Goal: Transaction & Acquisition: Purchase product/service

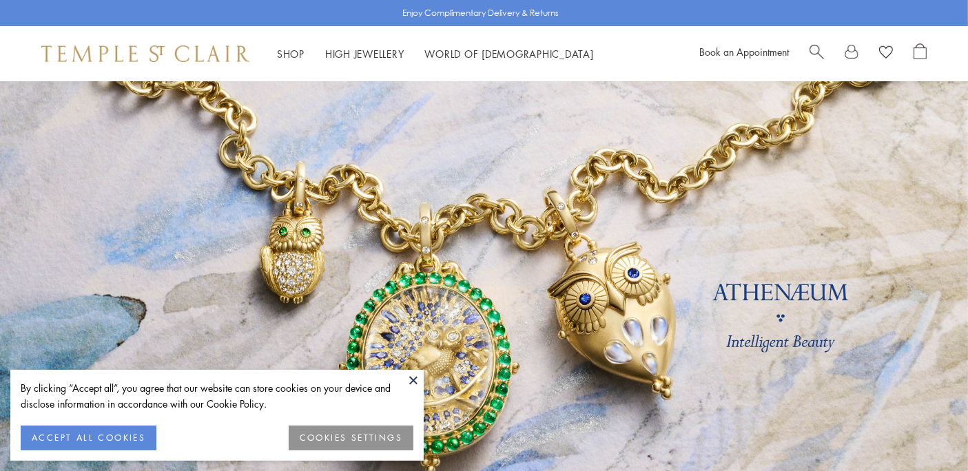
click at [415, 376] on button at bounding box center [413, 380] width 21 height 21
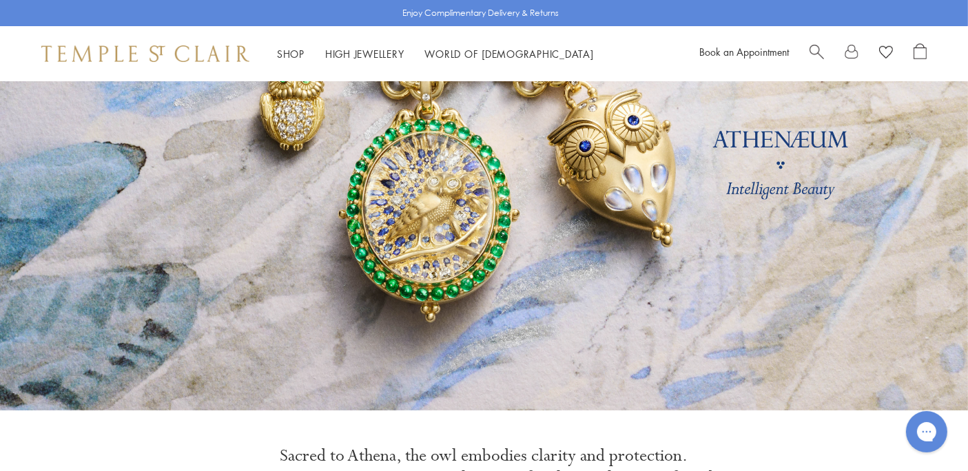
click at [810, 51] on span "Search" at bounding box center [816, 50] width 14 height 14
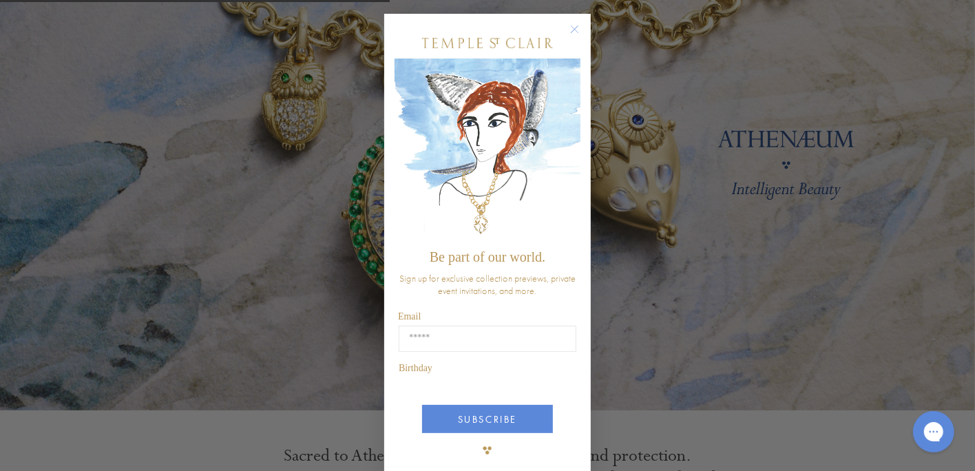
type input "**********"
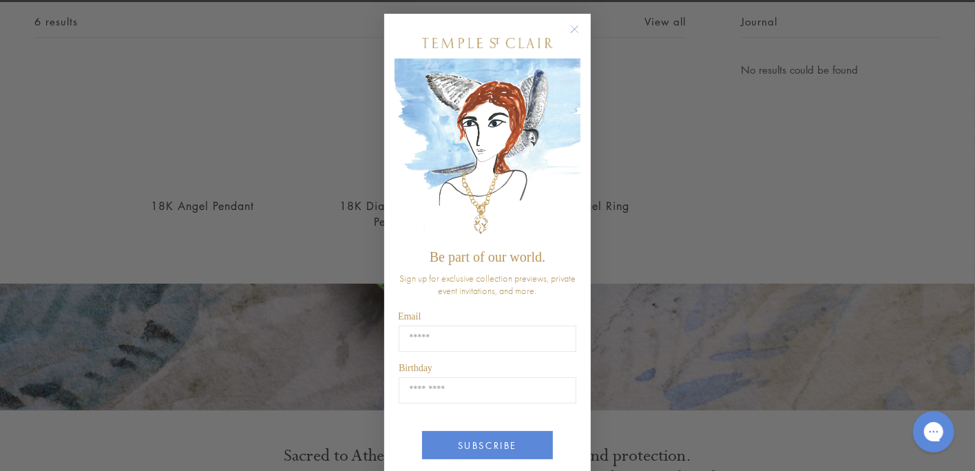
click at [575, 141] on img "POPUP Form" at bounding box center [488, 151] width 186 height 184
click at [575, 129] on img "POPUP Form" at bounding box center [488, 151] width 186 height 184
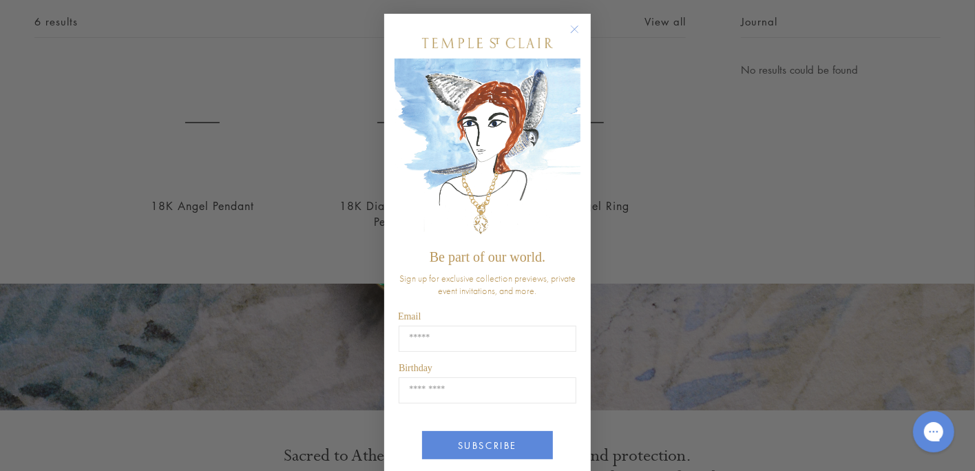
scroll to position [81, 0]
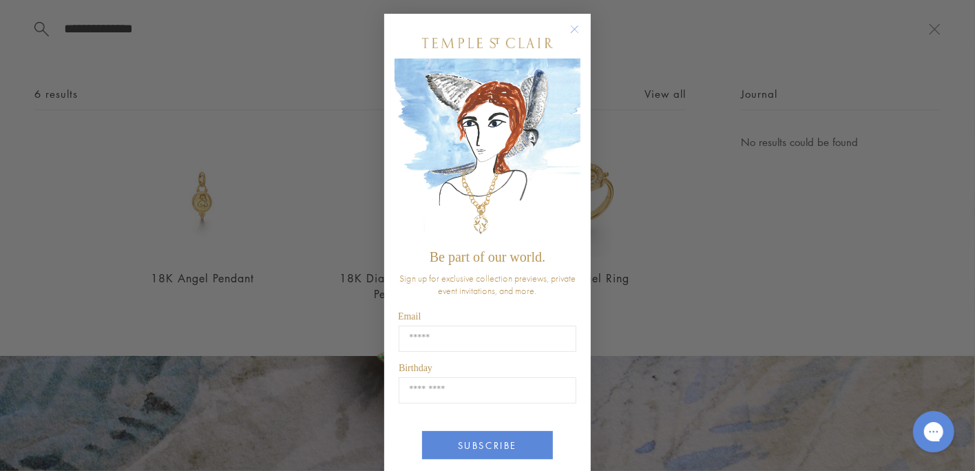
click at [570, 21] on icon "Close dialog" at bounding box center [574, 29] width 17 height 17
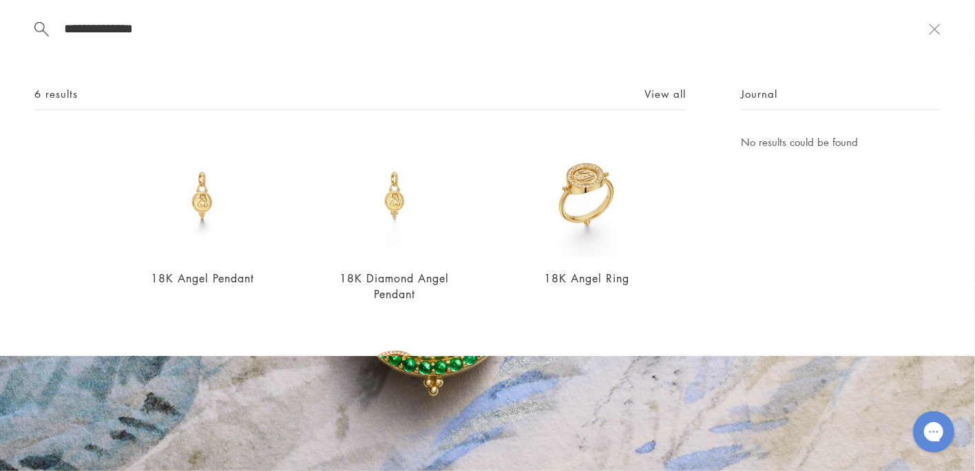
click at [572, 34] on div "Close dialog Be part of our world. Sign up for exclusive collection previews, p…" at bounding box center [487, 235] width 234 height 471
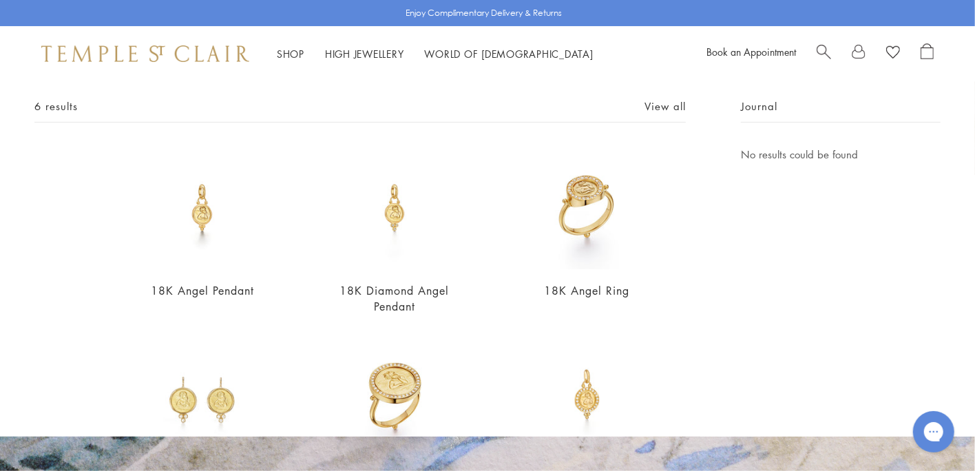
scroll to position [0, 0]
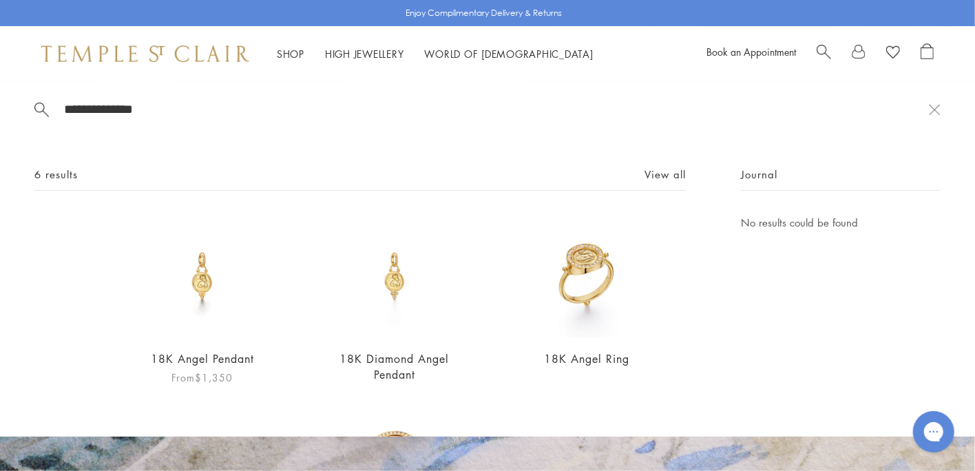
click at [203, 277] on img at bounding box center [201, 275] width 123 height 123
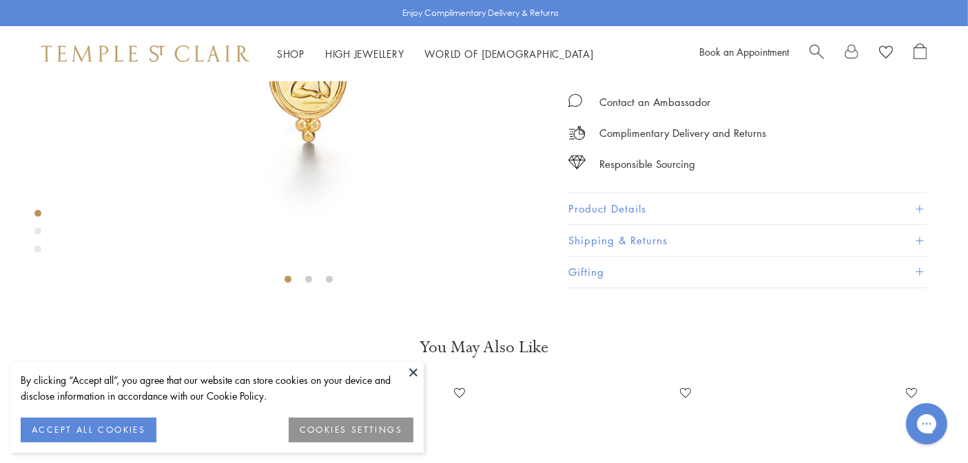
scroll to position [204, 0]
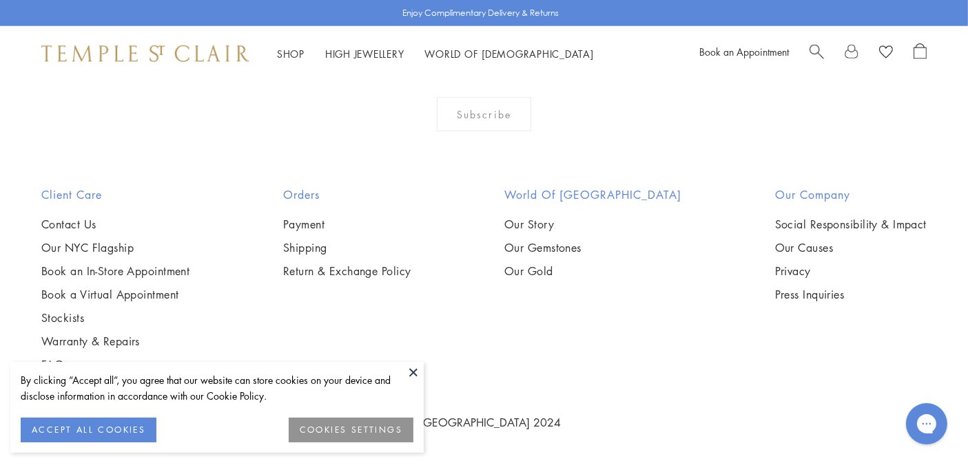
scroll to position [1458, 0]
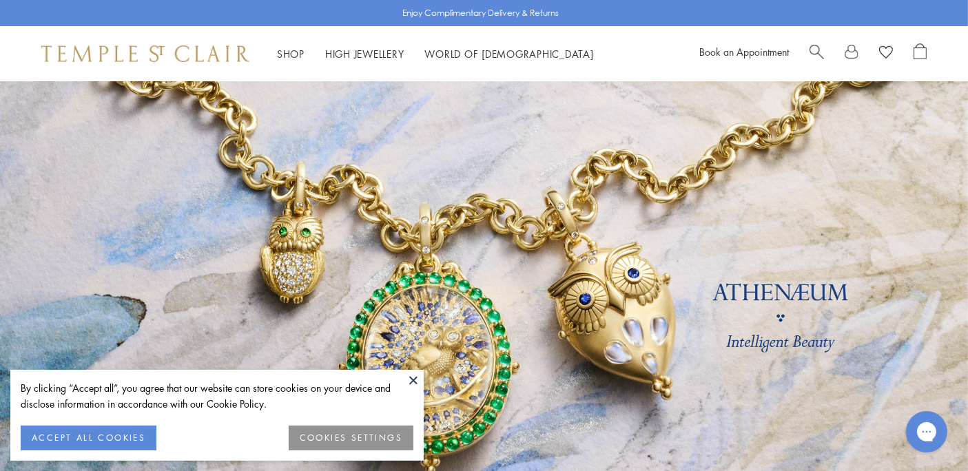
click at [813, 50] on span "Search" at bounding box center [816, 50] width 14 height 14
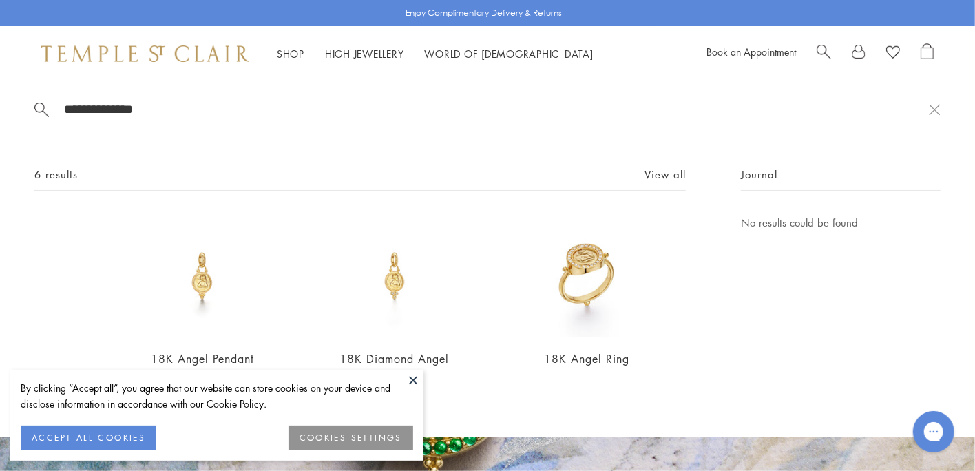
type input "**********"
click at [411, 383] on button at bounding box center [413, 380] width 21 height 21
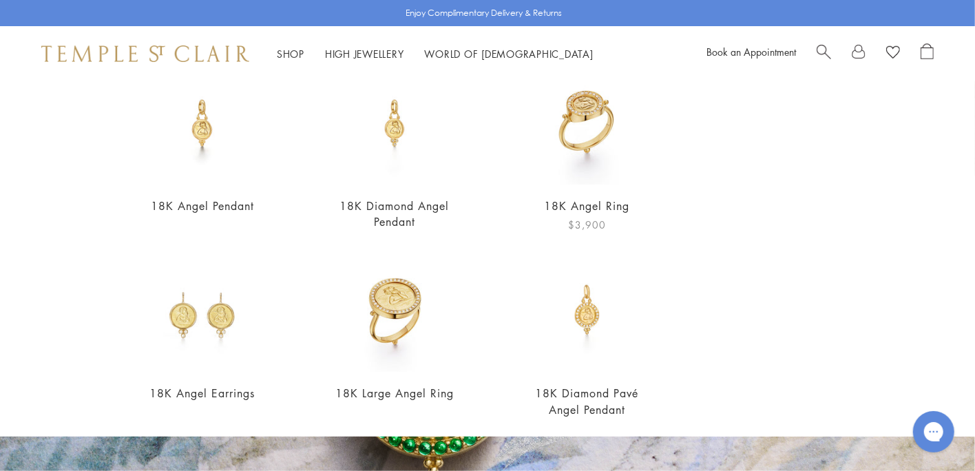
scroll to position [199, 0]
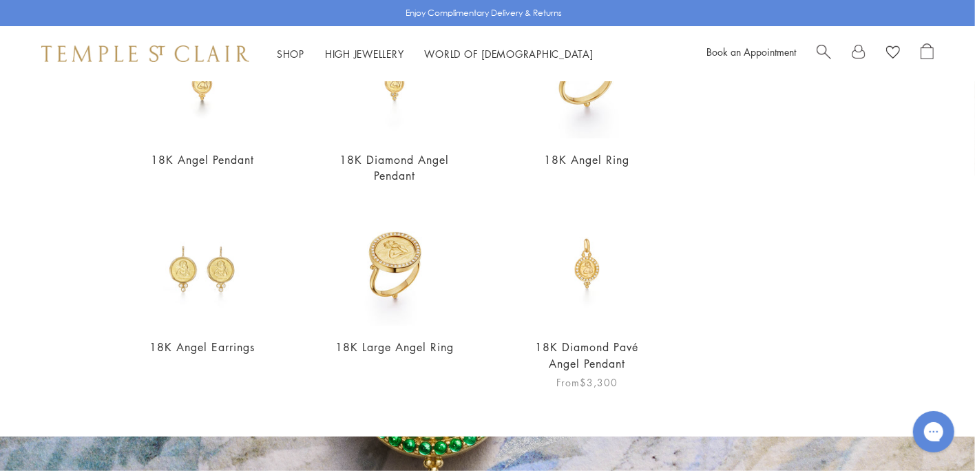
click at [586, 344] on link "18K Diamond Pavé Angel Pendant" at bounding box center [586, 354] width 103 height 31
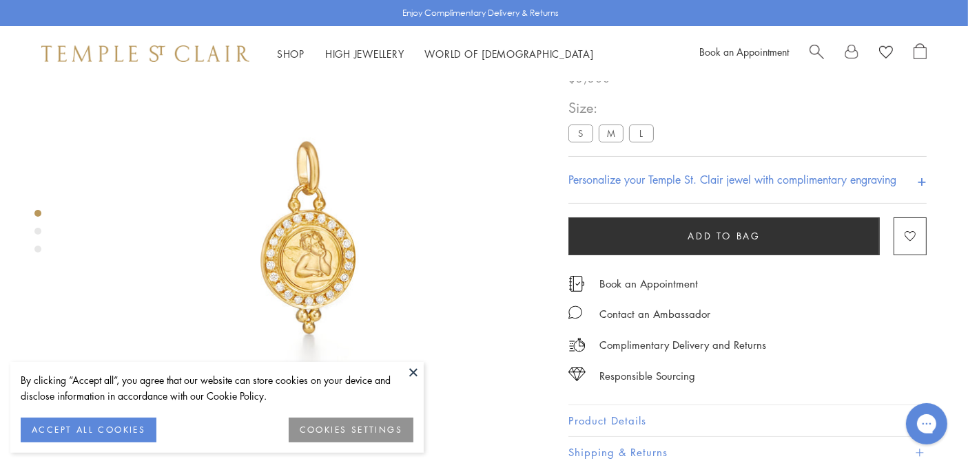
click at [611, 122] on div "Size: S M L" at bounding box center [613, 120] width 91 height 49
click at [614, 134] on label "M" at bounding box center [610, 133] width 25 height 17
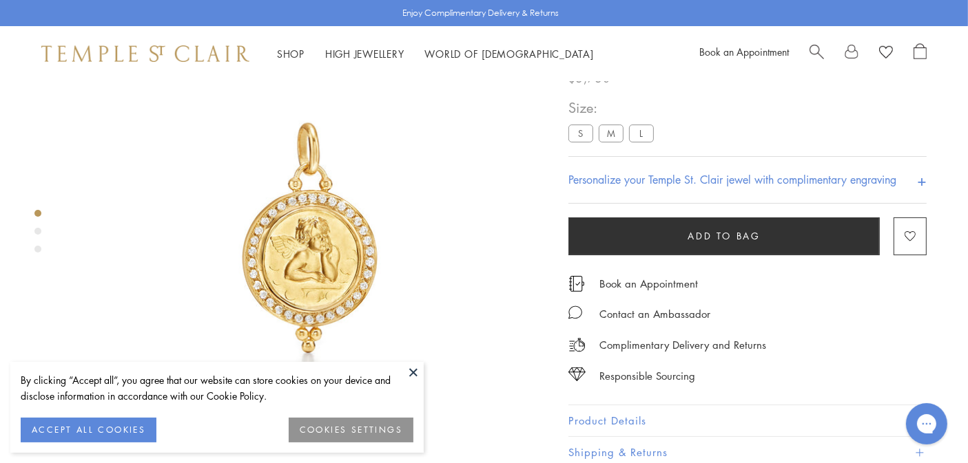
click at [415, 370] on button at bounding box center [413, 372] width 21 height 21
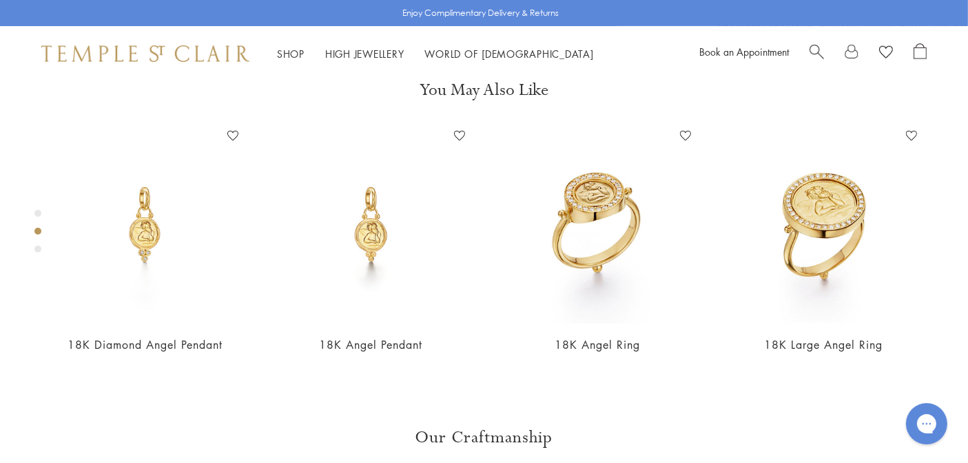
scroll to position [750, 0]
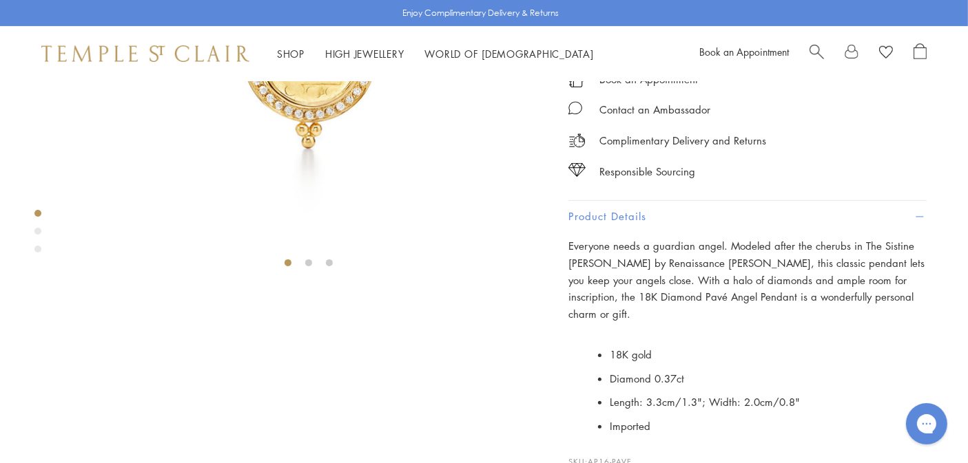
scroll to position [240, 0]
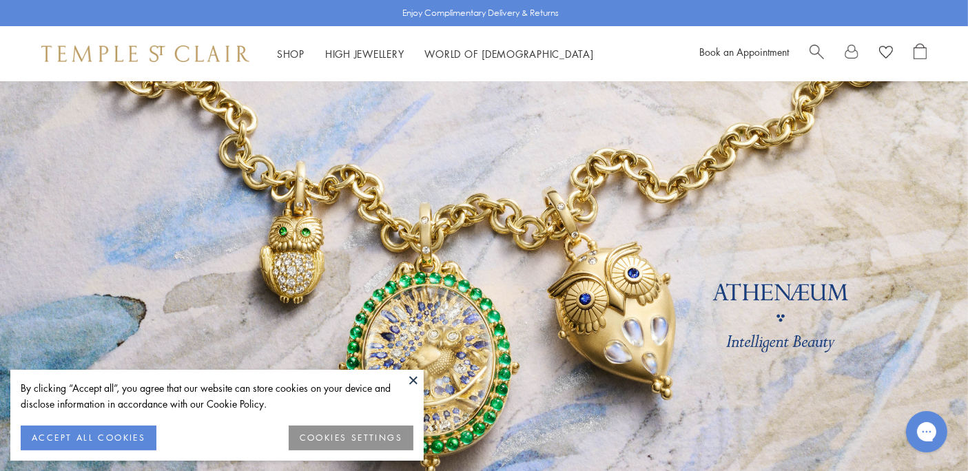
click at [813, 48] on span "Search" at bounding box center [816, 50] width 14 height 14
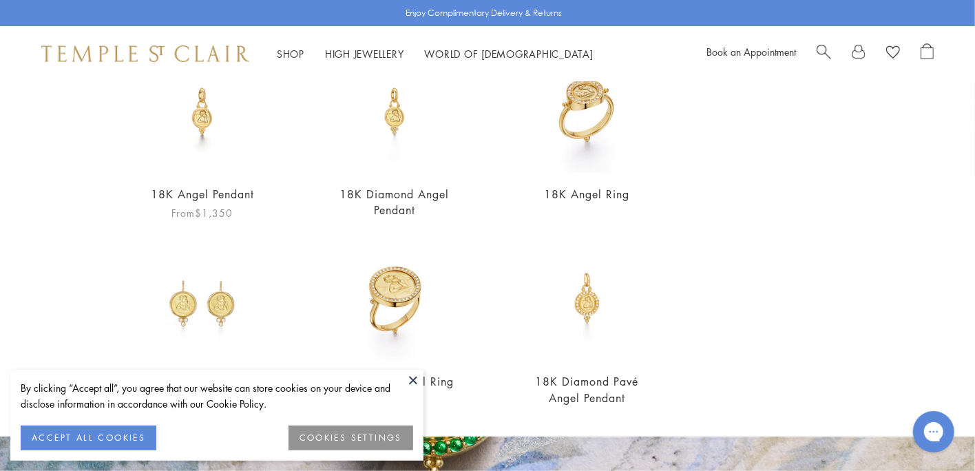
scroll to position [97, 0]
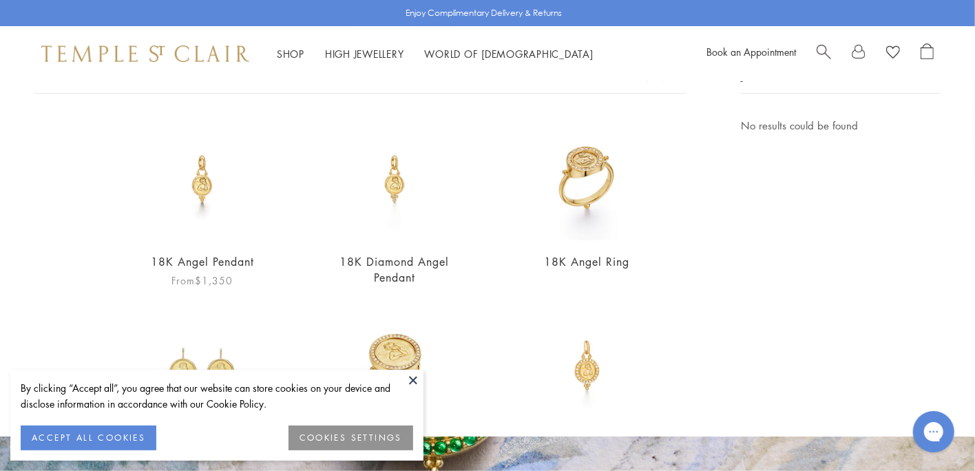
type input "**********"
click at [196, 198] on img at bounding box center [201, 178] width 123 height 123
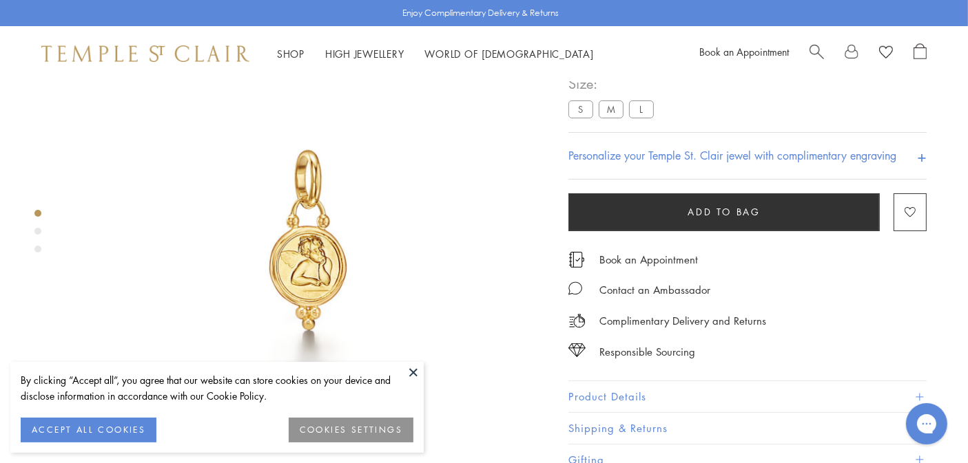
click at [612, 109] on label "M" at bounding box center [610, 109] width 25 height 17
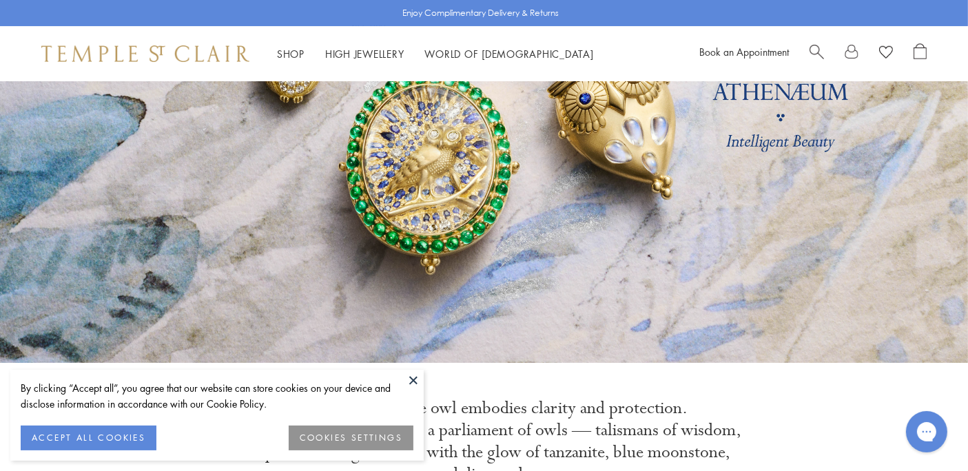
scroll to position [204, 0]
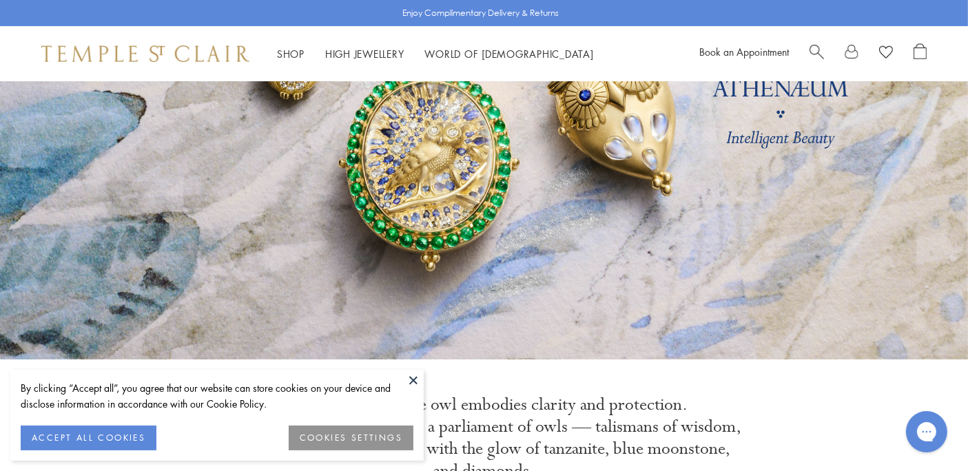
click at [808, 52] on div "Book an Appointment" at bounding box center [812, 53] width 227 height 21
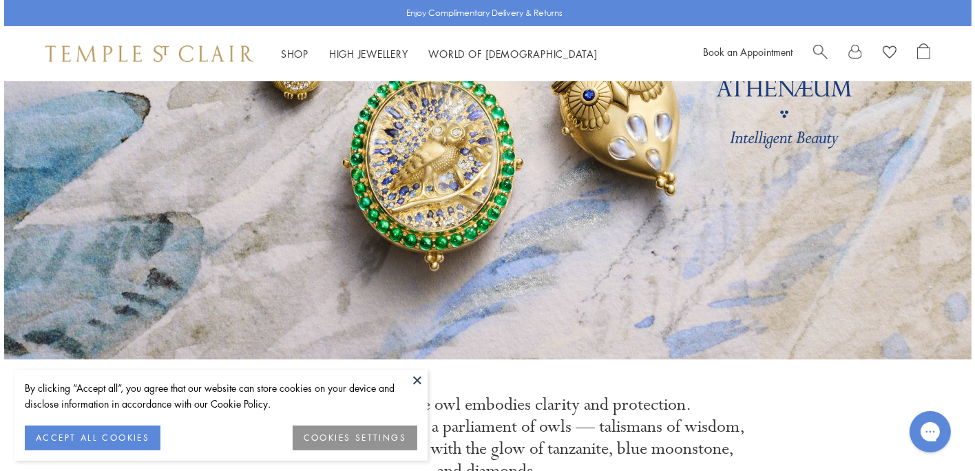
scroll to position [0, 0]
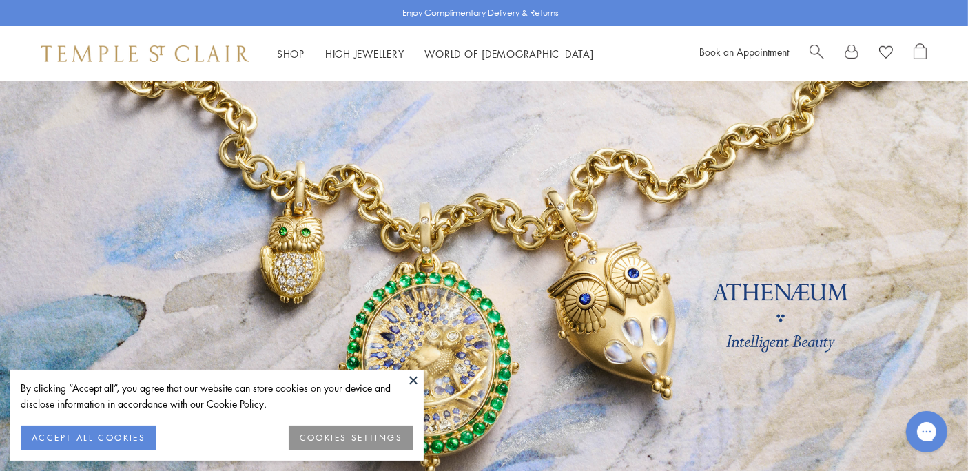
click at [817, 47] on span "Search" at bounding box center [816, 50] width 14 height 14
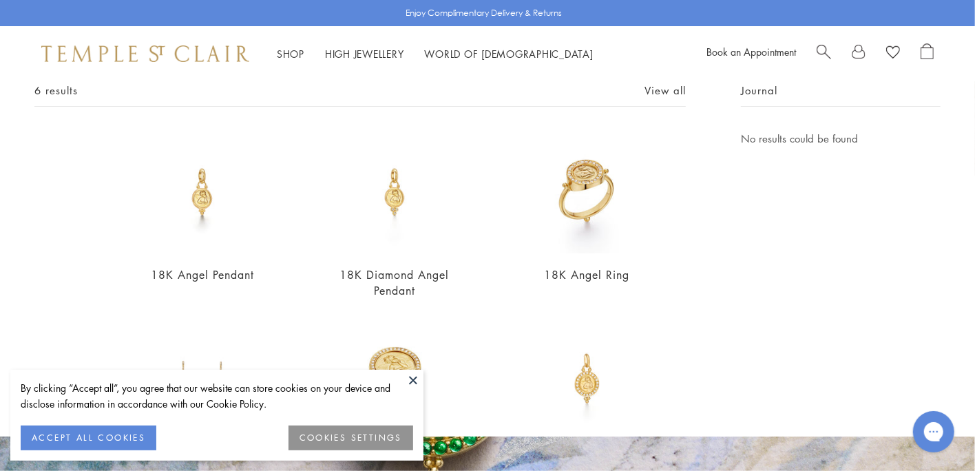
scroll to position [199, 0]
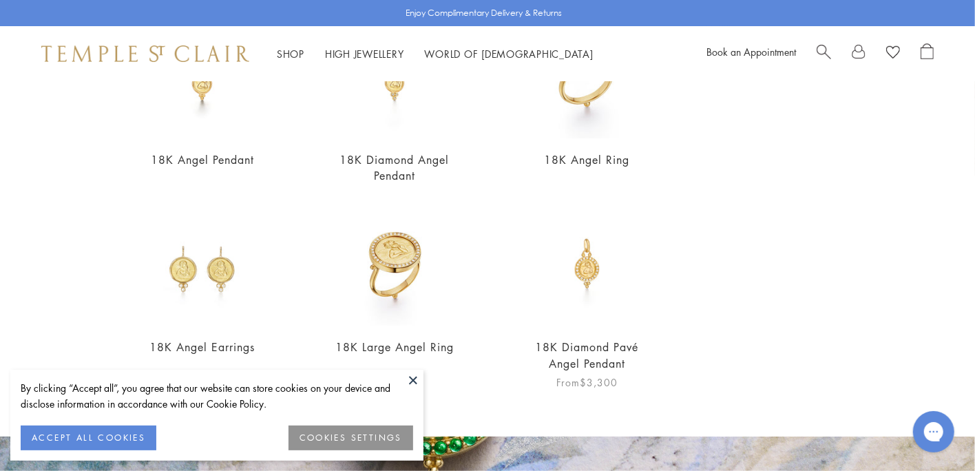
type input "**********"
click at [581, 271] on img at bounding box center [586, 263] width 123 height 123
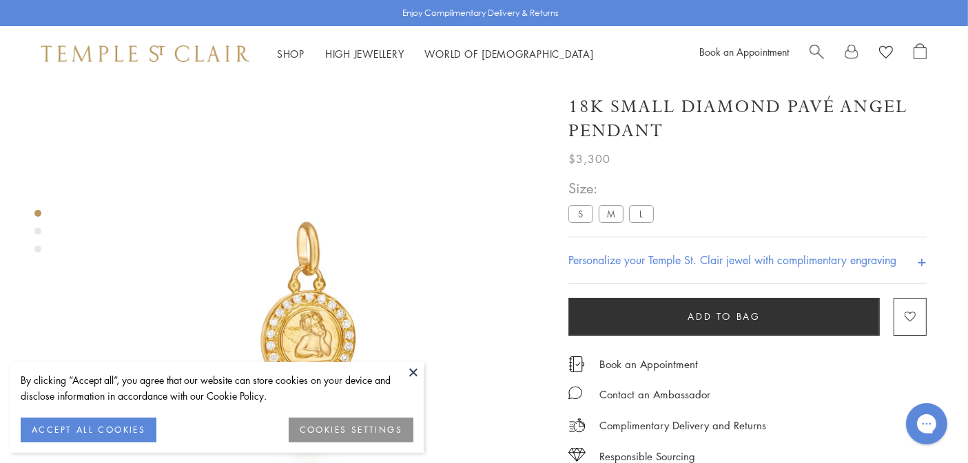
click at [616, 218] on label "M" at bounding box center [610, 213] width 25 height 17
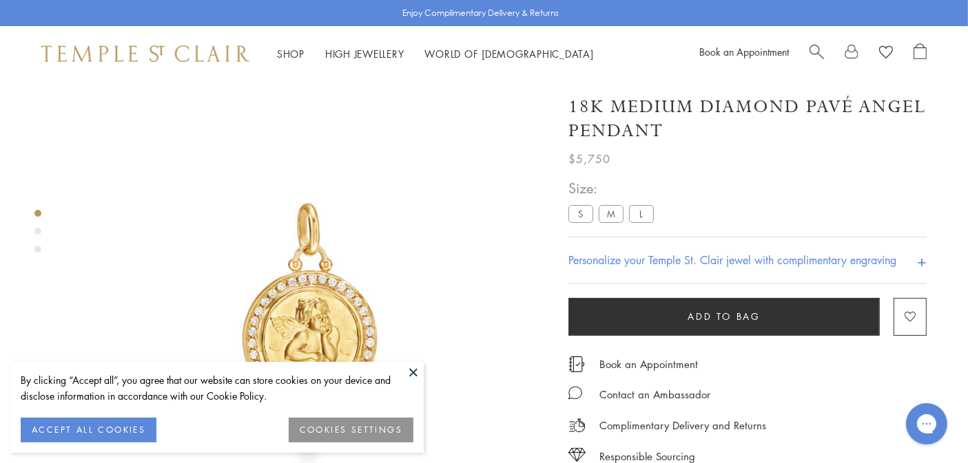
click at [413, 368] on button at bounding box center [413, 372] width 21 height 21
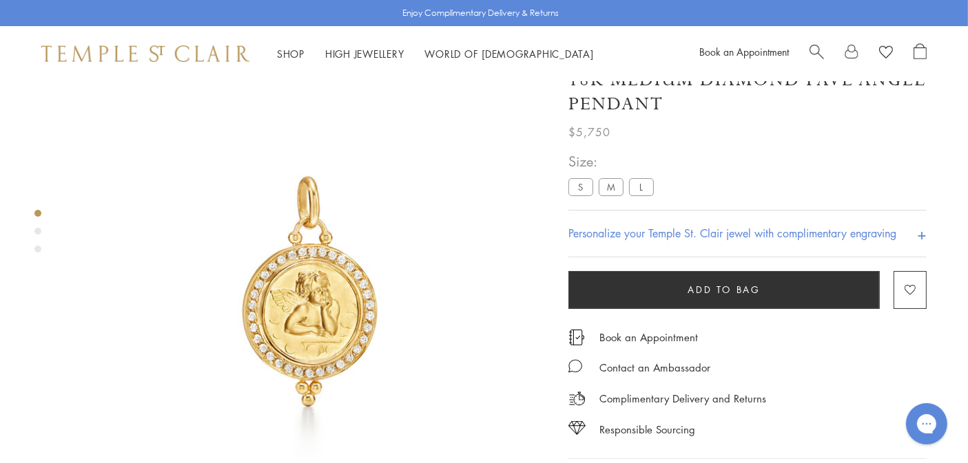
scroll to position [33, 0]
